Goal: Task Accomplishment & Management: Complete application form

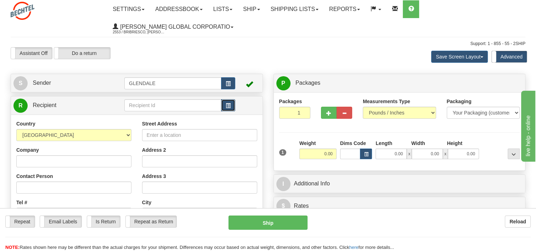
click at [231, 105] on button "button" at bounding box center [228, 105] width 14 height 12
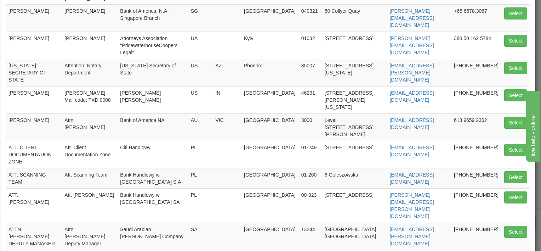
scroll to position [139, 0]
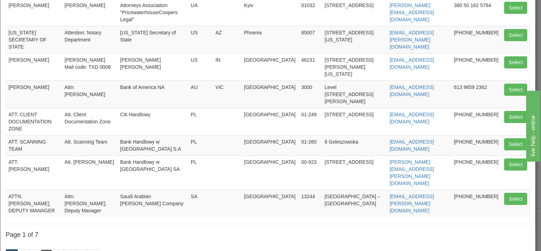
click at [47, 249] on link "4" at bounding box center [46, 255] width 12 height 12
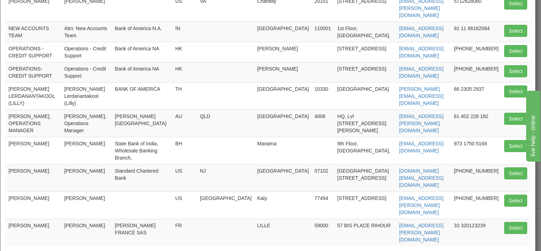
scroll to position [106, 0]
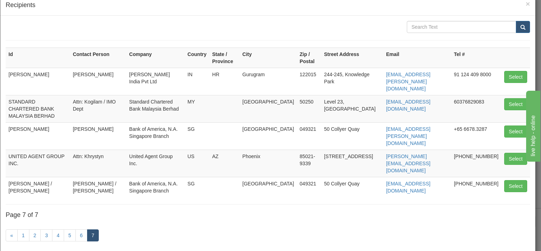
scroll to position [24, 0]
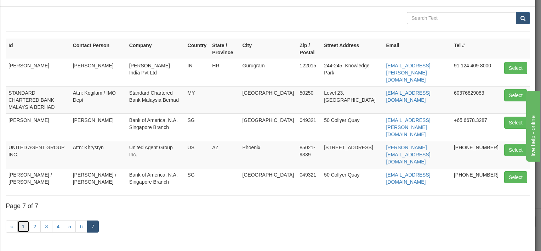
click at [24, 220] on link "1" at bounding box center [23, 226] width 12 height 12
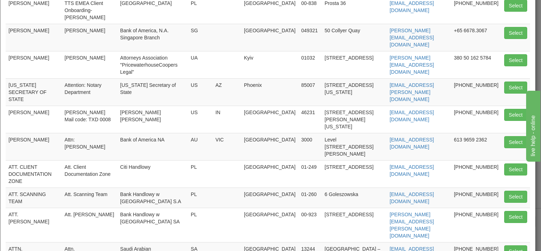
scroll to position [95, 0]
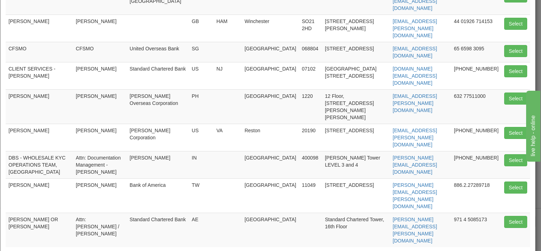
scroll to position [125, 0]
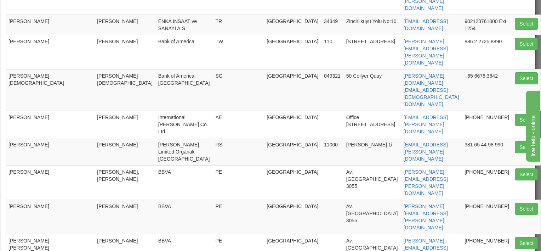
scroll to position [123, 0]
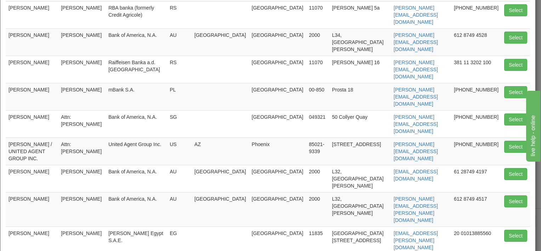
scroll to position [120, 0]
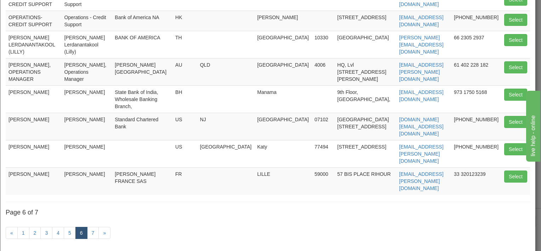
scroll to position [142, 0]
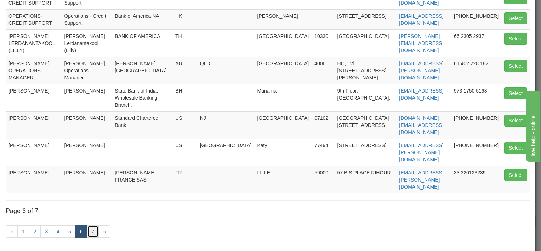
click at [91, 225] on link "7" at bounding box center [93, 231] width 12 height 12
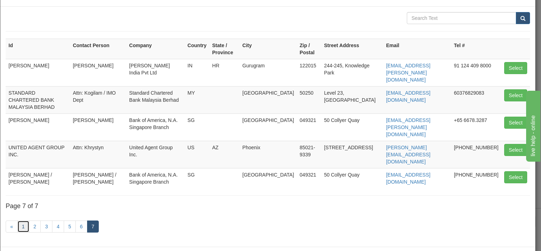
click at [23, 220] on link "1" at bounding box center [23, 226] width 12 height 12
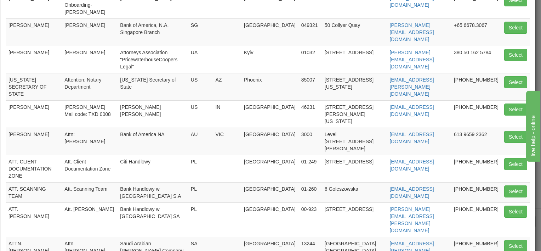
scroll to position [95, 0]
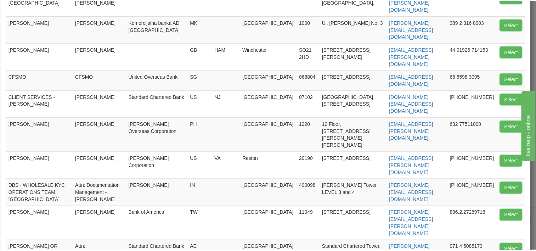
scroll to position [0, 0]
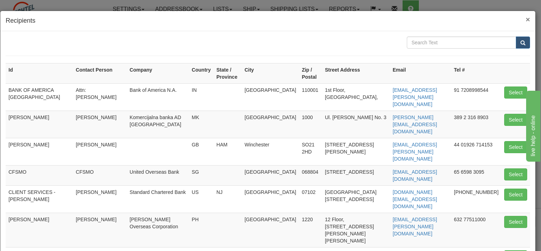
click at [526, 22] on span "×" at bounding box center [528, 19] width 4 height 8
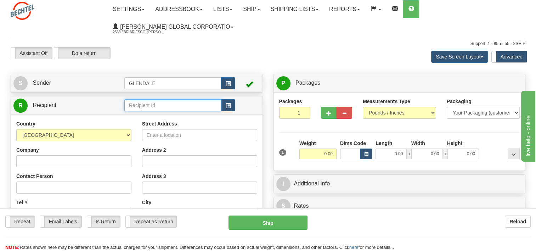
click at [185, 106] on input "text" at bounding box center [172, 105] width 97 height 12
type input "[PERSON_NAME]"
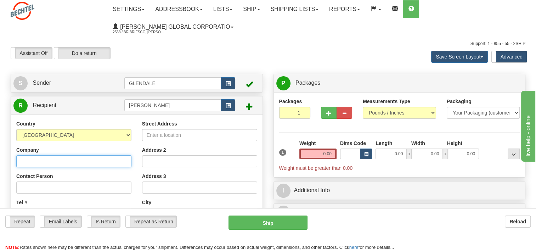
click at [27, 161] on input "Company" at bounding box center [73, 161] width 115 height 12
paste input "HDFC Bank Ltd"
type input "HDFC Bank Ltd"
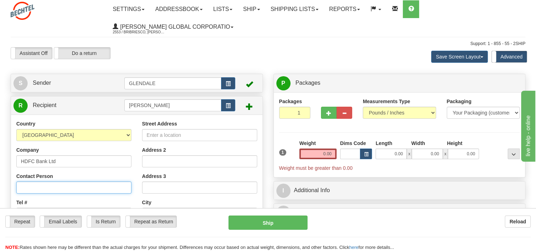
click at [41, 186] on input "Contact Person" at bounding box center [73, 187] width 115 height 12
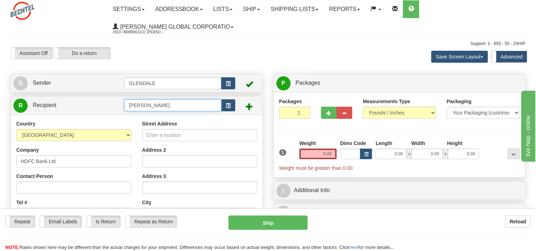
drag, startPoint x: 190, startPoint y: 105, endPoint x: 44, endPoint y: 96, distance: 146.6
click at [44, 96] on div "Create a label for the return Create Pickup Without Label S Sender [GEOGRAPHIC_…" at bounding box center [136, 219] width 263 height 290
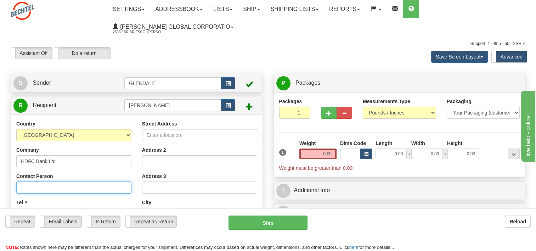
click at [29, 186] on input "Contact Person" at bounding box center [73, 187] width 115 height 12
paste input "[PERSON_NAME]"
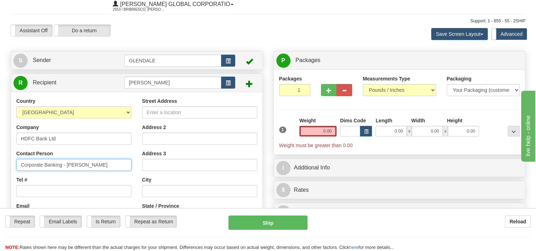
scroll to position [35, 0]
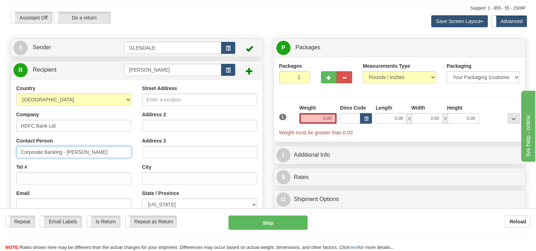
type input "Corporate Banking - [PERSON_NAME]"
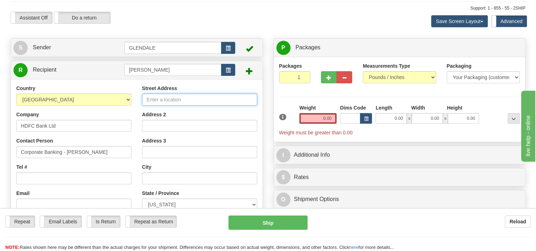
click at [152, 102] on input "Street Address" at bounding box center [199, 100] width 115 height 12
paste input "[STREET_ADDRESS],"
type input "[GEOGRAPHIC_DATA], [GEOGRAPHIC_DATA], 4th Floor"
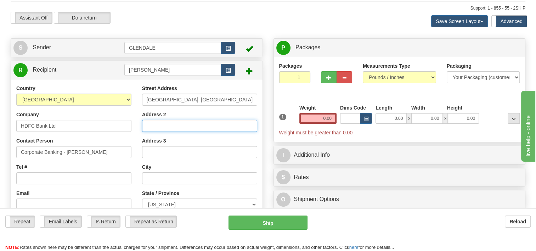
click at [156, 128] on input "Address 2" at bounding box center [199, 126] width 115 height 12
paste input "Senapati [PERSON_NAME], [GEOGRAPHIC_DATA] (West)"
type input "Senapati [PERSON_NAME], [GEOGRAPHIC_DATA] (West)"
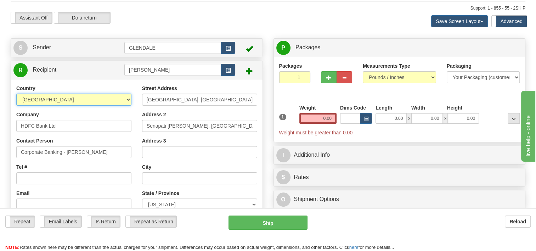
click at [125, 101] on select "[GEOGRAPHIC_DATA] [GEOGRAPHIC_DATA] [GEOGRAPHIC_DATA] [GEOGRAPHIC_DATA] [US_STA…" at bounding box center [73, 100] width 115 height 12
select select "IN"
click at [16, 94] on select "[GEOGRAPHIC_DATA] [GEOGRAPHIC_DATA] [GEOGRAPHIC_DATA] [GEOGRAPHIC_DATA] [US_STA…" at bounding box center [73, 100] width 115 height 12
click at [124, 83] on div "Country [GEOGRAPHIC_DATA] [GEOGRAPHIC_DATA] [GEOGRAPHIC_DATA] [GEOGRAPHIC_DATA]…" at bounding box center [136, 180] width 251 height 202
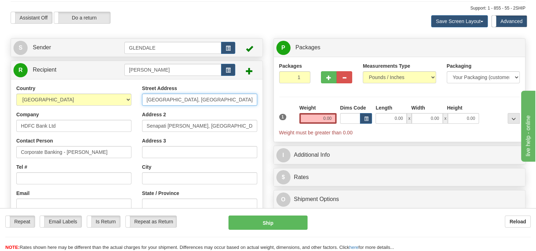
drag, startPoint x: 220, startPoint y: 100, endPoint x: 204, endPoint y: 99, distance: 15.6
click at [204, 99] on input "[GEOGRAPHIC_DATA], [GEOGRAPHIC_DATA], 4th Floor" at bounding box center [199, 100] width 115 height 12
type input "[STREET_ADDRESS]"
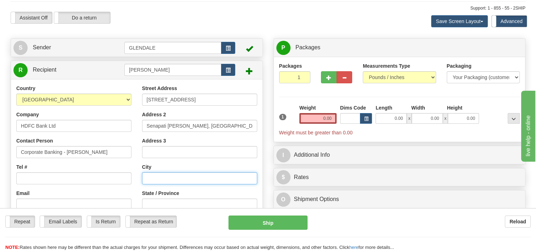
click at [170, 183] on input "text" at bounding box center [199, 178] width 115 height 12
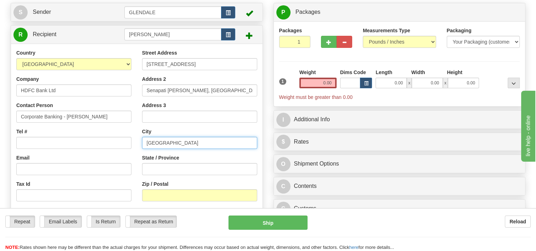
type input "[GEOGRAPHIC_DATA]"
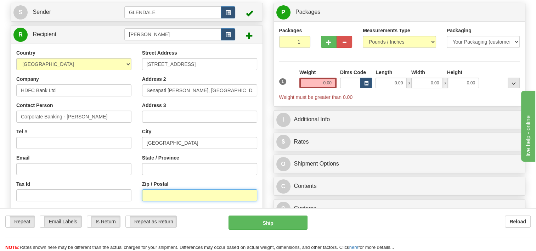
click at [160, 194] on input "Zip / Postal" at bounding box center [199, 195] width 115 height 12
type input "400013"
click at [184, 177] on div "Street Address [STREET_ADDRESS] Address 2 [GEOGRAPHIC_DATA][PERSON_NAME], [GEOG…" at bounding box center [200, 144] width 126 height 191
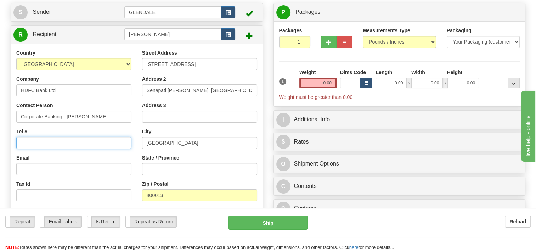
click at [40, 143] on input "Tel #" at bounding box center [73, 143] width 115 height 12
paste input "[PHONE_NUMBER]"
type input "[PHONE_NUMBER]"
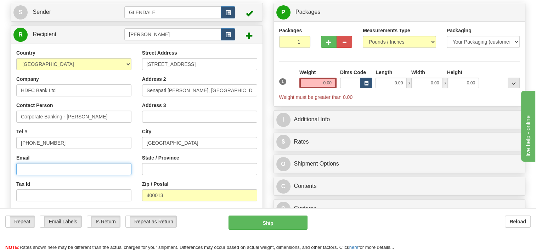
click at [37, 171] on input "Email" at bounding box center [73, 169] width 115 height 12
click at [50, 173] on input "Email" at bounding box center [73, 169] width 115 height 12
paste input "[EMAIL_ADDRESS][DOMAIN_NAME]"
click at [21, 170] on input "[EMAIL_ADDRESS][DOMAIN_NAME]" at bounding box center [73, 169] width 115 height 12
type input "[EMAIL_ADDRESS][DOMAIN_NAME]"
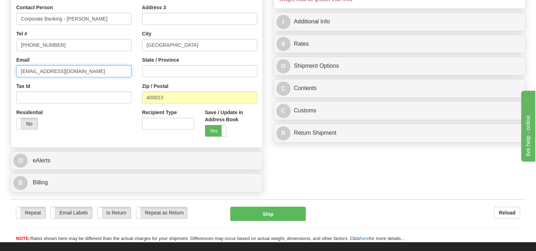
scroll to position [213, 0]
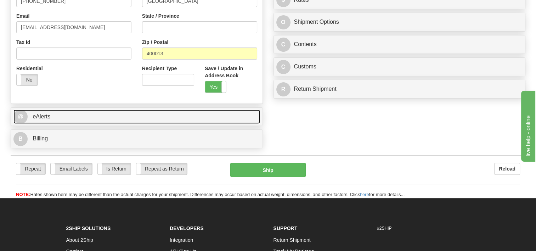
click at [174, 114] on link "@ eAlerts" at bounding box center [136, 116] width 247 height 15
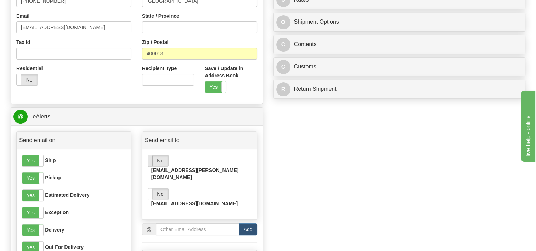
click at [152, 162] on div "Yes No" at bounding box center [148, 160] width 40 height 11
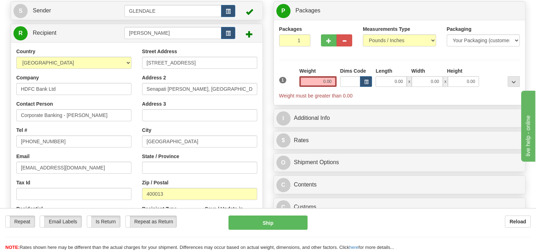
scroll to position [35, 0]
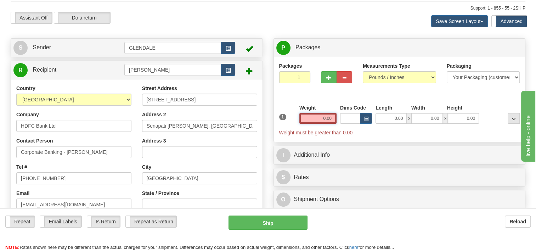
drag, startPoint x: 317, startPoint y: 122, endPoint x: 346, endPoint y: 118, distance: 29.4
click at [346, 118] on div "1 Weight 0.00 Dims Code 0.00" at bounding box center [399, 120] width 244 height 32
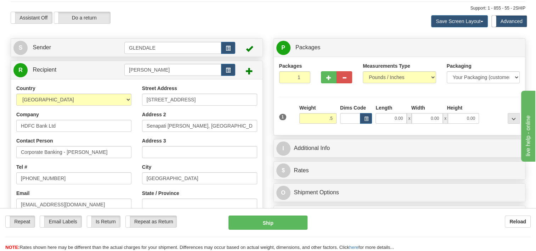
type input "0.50"
click at [288, 103] on div "Packages 1 1 Measurements Type" at bounding box center [399, 95] width 241 height 67
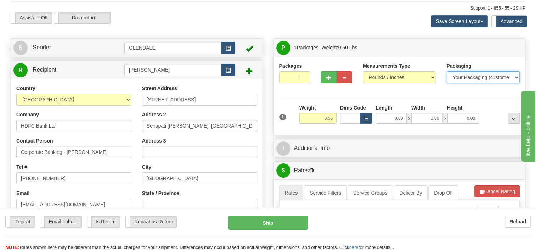
click at [501, 78] on select "Your Packaging (customer supplied) Envelope (carrier supplied) Pack (carrier su…" at bounding box center [483, 77] width 73 height 12
select select "2"
click at [447, 72] on select "Your Packaging (customer supplied) Envelope (carrier supplied) Pack (carrier su…" at bounding box center [483, 77] width 73 height 12
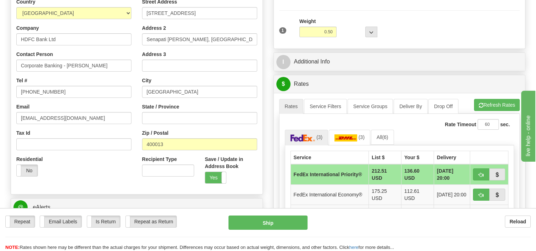
scroll to position [106, 0]
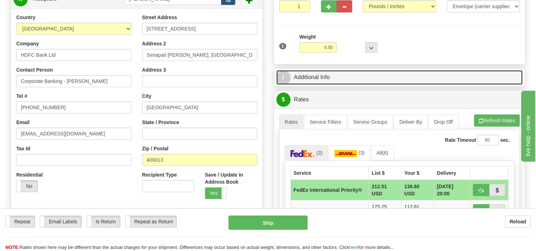
click at [313, 79] on link "I Additional Info" at bounding box center [399, 77] width 247 height 15
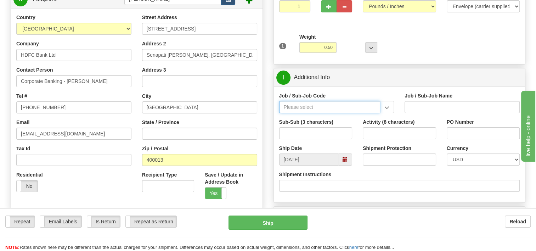
click at [309, 106] on input "Job / Sub-Job Code" at bounding box center [329, 107] width 101 height 12
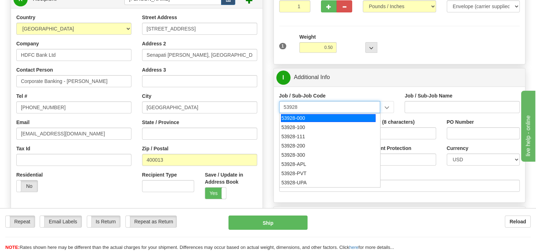
click at [303, 118] on div "53928-000" at bounding box center [328, 118] width 95 height 8
type input "53928-000"
type input "TREASURY-BCMC - TREASURY-BCMC"
type input "53928-000"
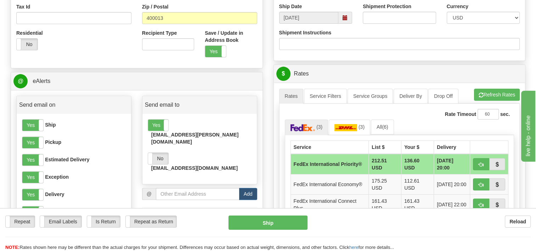
scroll to position [283, 0]
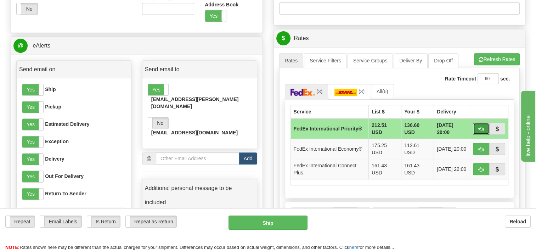
click at [480, 125] on button "button" at bounding box center [481, 129] width 16 height 12
type input "01"
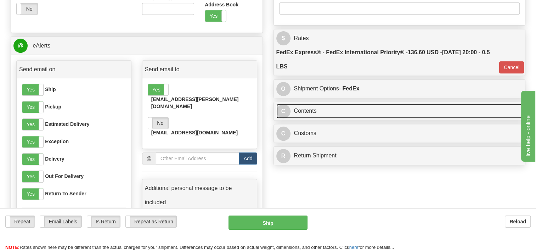
click at [329, 113] on link "C Contents" at bounding box center [399, 111] width 247 height 15
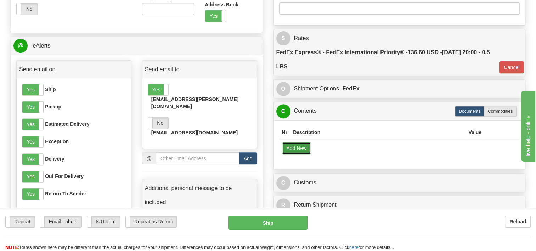
click at [301, 148] on button "Add New" at bounding box center [296, 148] width 29 height 12
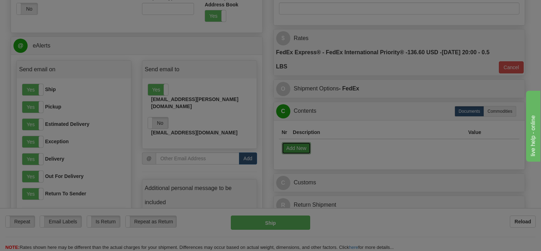
select select "US"
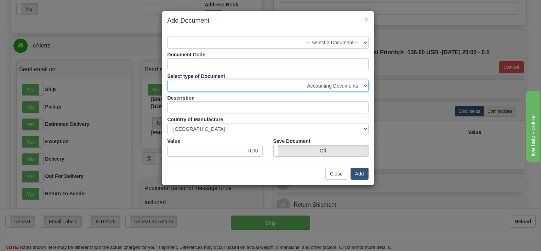
click at [363, 85] on select "Accounting Documents Analysis Reports Applications (Completed) Bank Statements …" at bounding box center [268, 86] width 201 height 12
select select "32"
click at [168, 80] on select "Accounting Documents Analysis Reports Applications (Completed) Bank Statements …" at bounding box center [268, 86] width 201 height 12
type input "Letters and Cards"
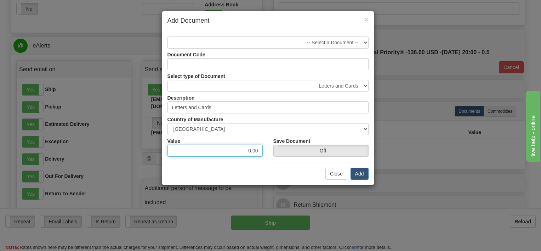
drag, startPoint x: 242, startPoint y: 147, endPoint x: 275, endPoint y: 148, distance: 33.7
click at [276, 148] on div "Value 0.00 Save Document On Off" at bounding box center [268, 146] width 212 height 22
type input "1.00"
click at [256, 166] on div "Close Add" at bounding box center [268, 173] width 212 height 23
click at [364, 174] on button "Add" at bounding box center [360, 174] width 18 height 12
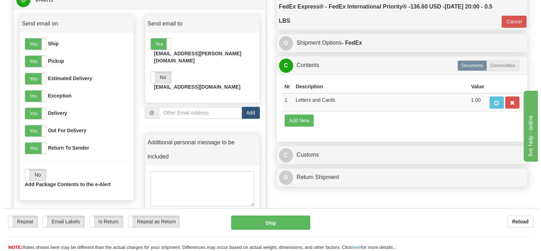
scroll to position [425, 0]
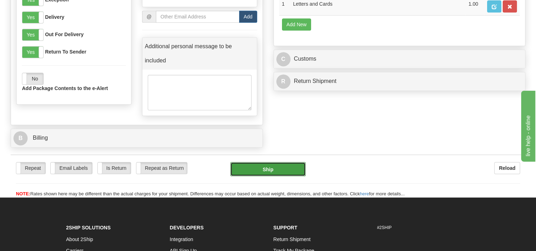
click at [262, 162] on button "Ship" at bounding box center [267, 169] width 75 height 14
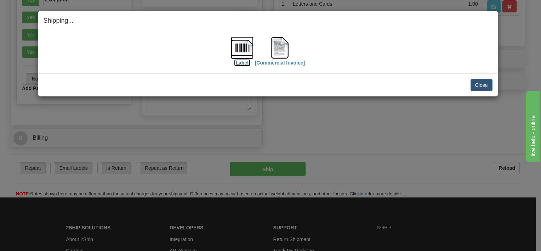
click at [240, 50] on img at bounding box center [242, 47] width 23 height 23
click at [279, 49] on img at bounding box center [279, 47] width 23 height 23
